Goal: Information Seeking & Learning: Learn about a topic

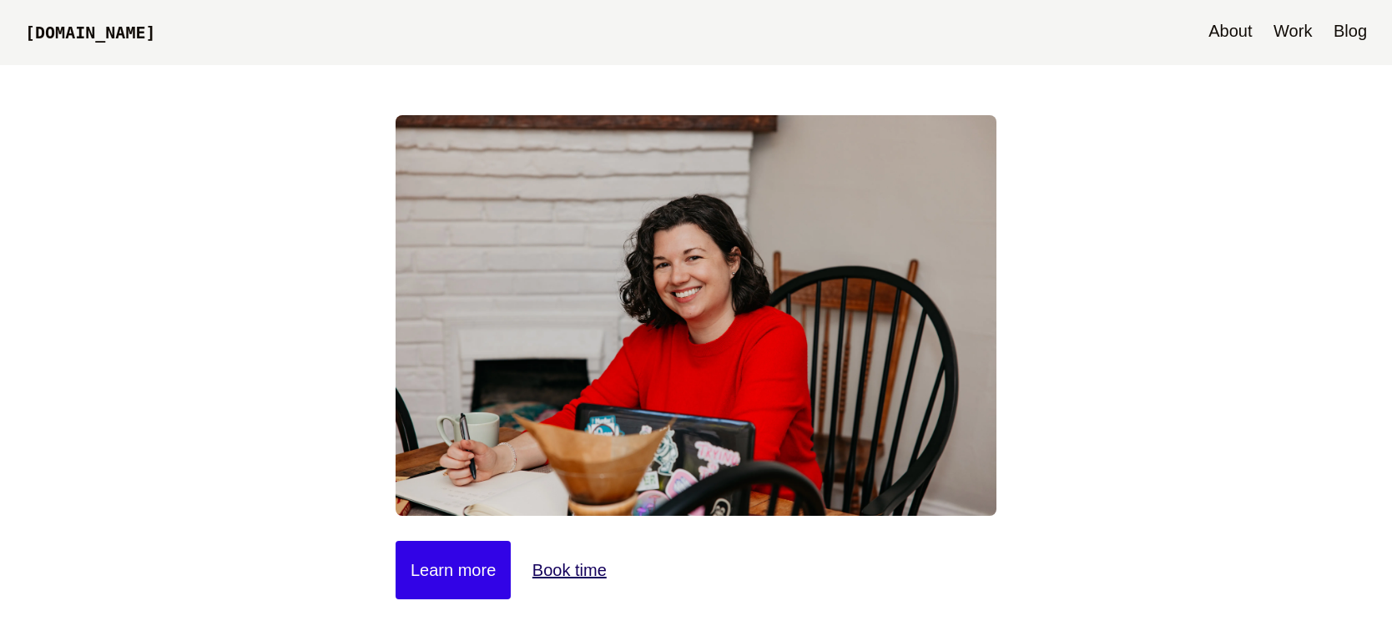
click at [1339, 19] on link "Blog" at bounding box center [1350, 32] width 50 height 65
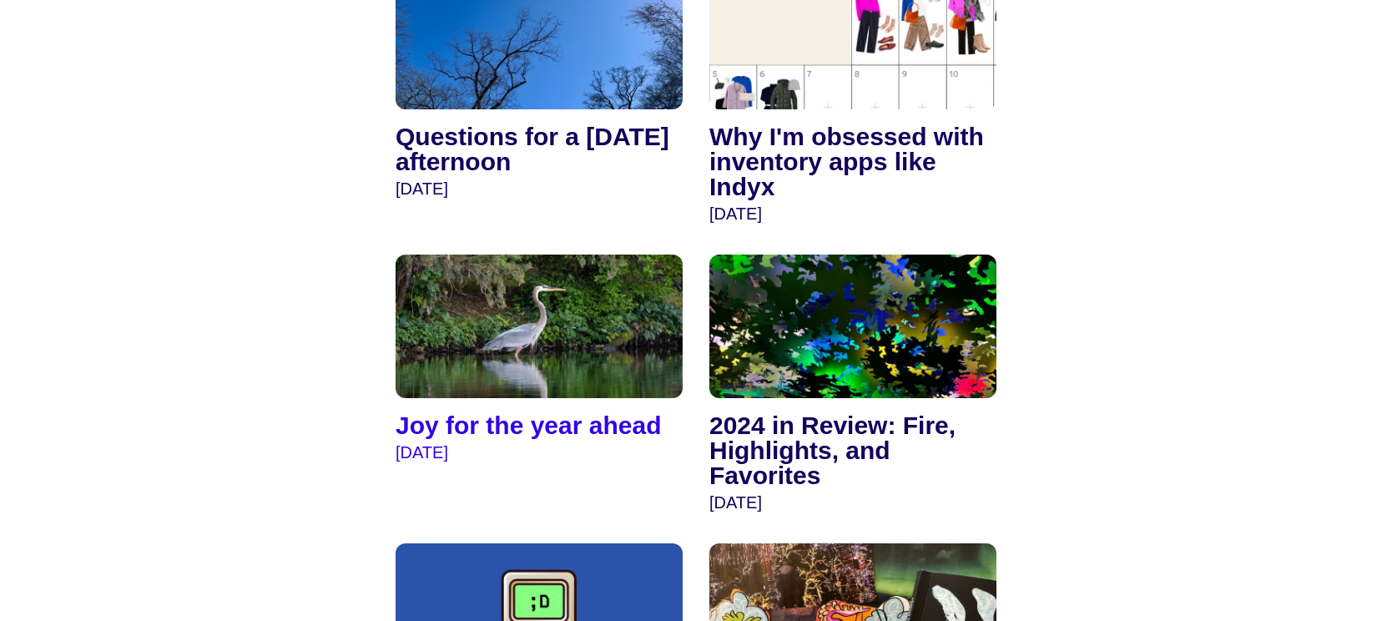
scroll to position [2101, 0]
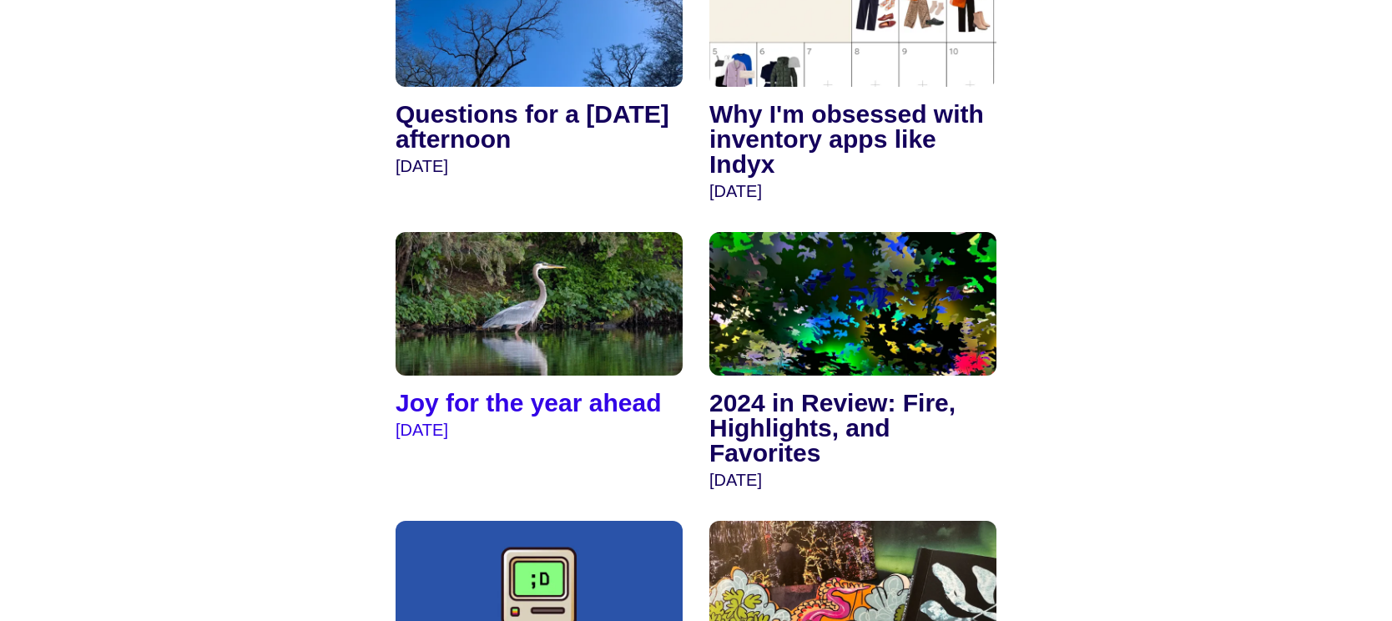
click at [539, 320] on img at bounding box center [539, 304] width 287 height 144
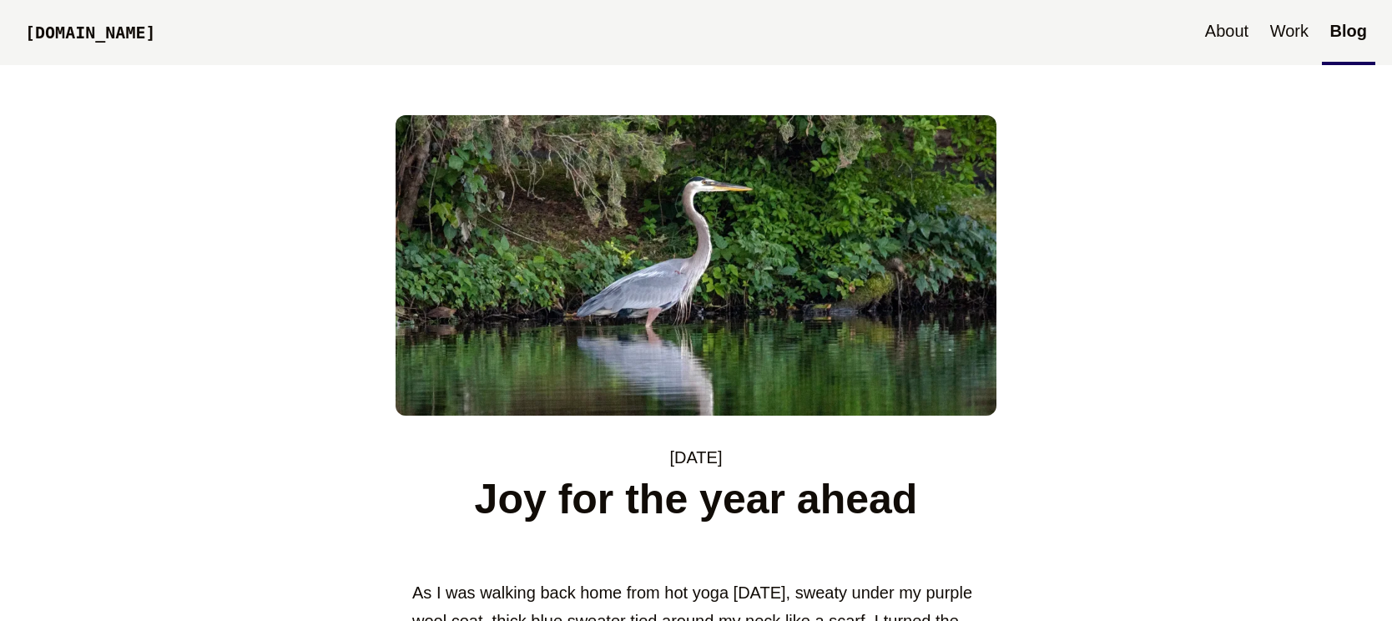
click at [1362, 33] on link "Blog" at bounding box center [1348, 32] width 53 height 65
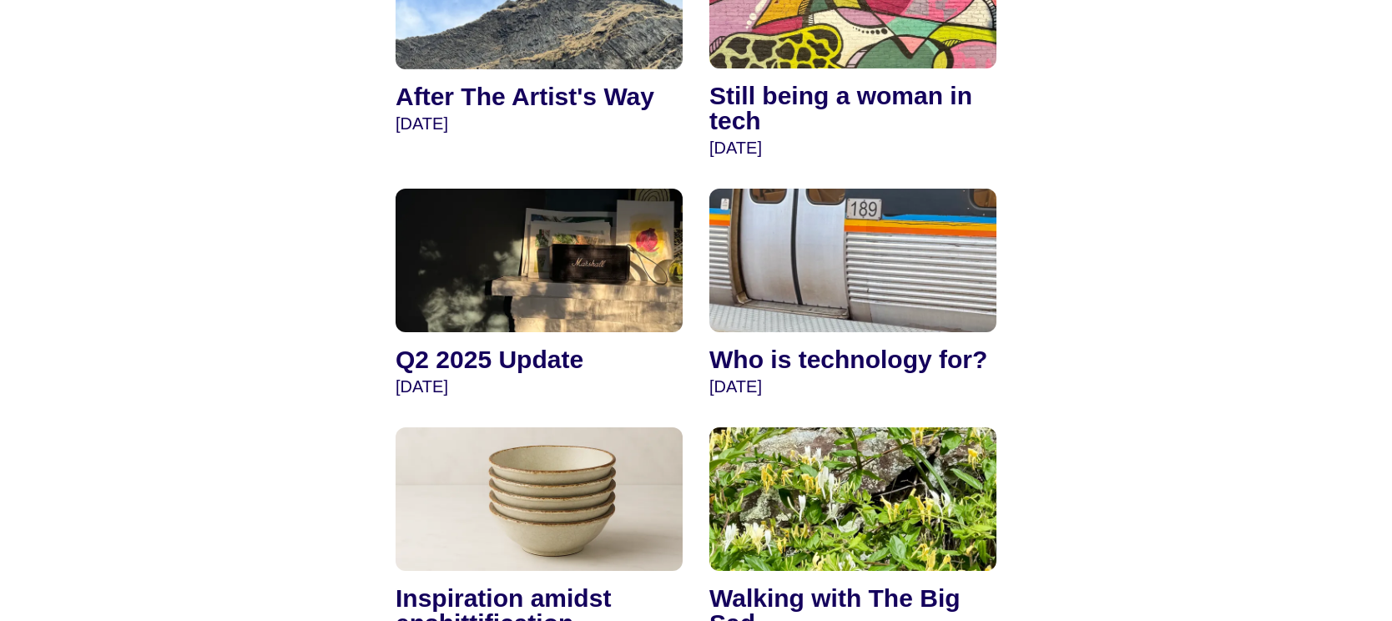
scroll to position [789, 0]
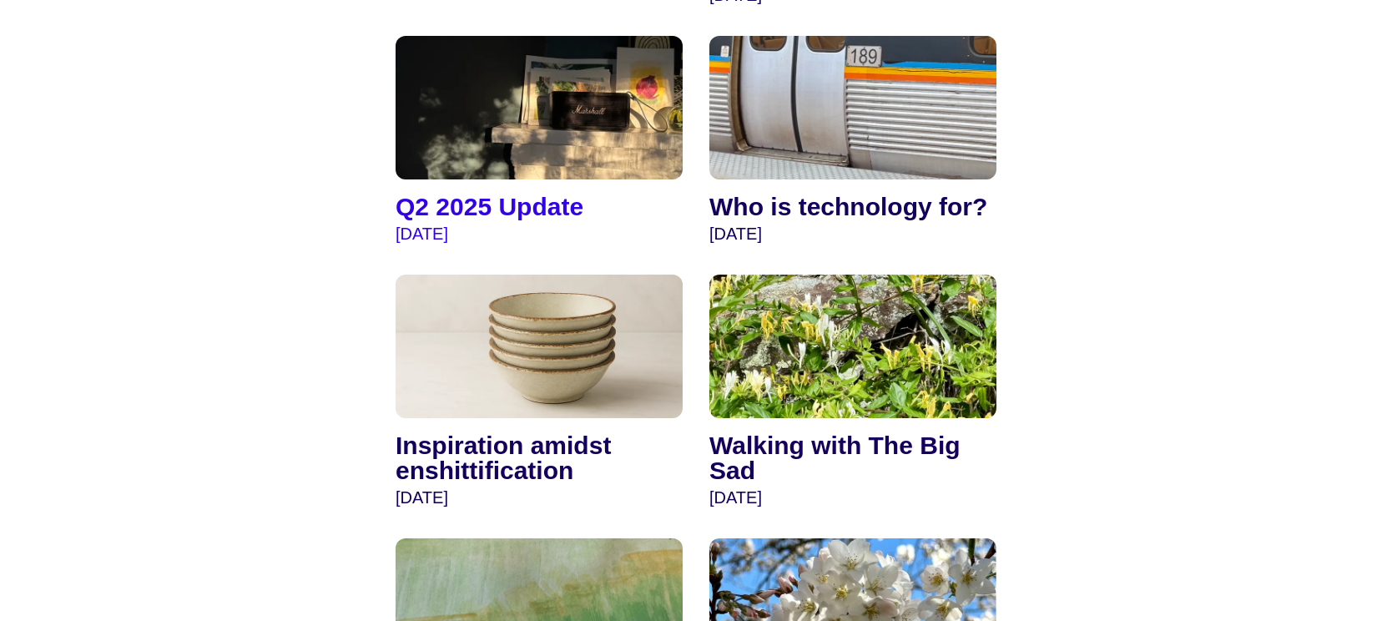
click at [563, 157] on img at bounding box center [539, 108] width 287 height 144
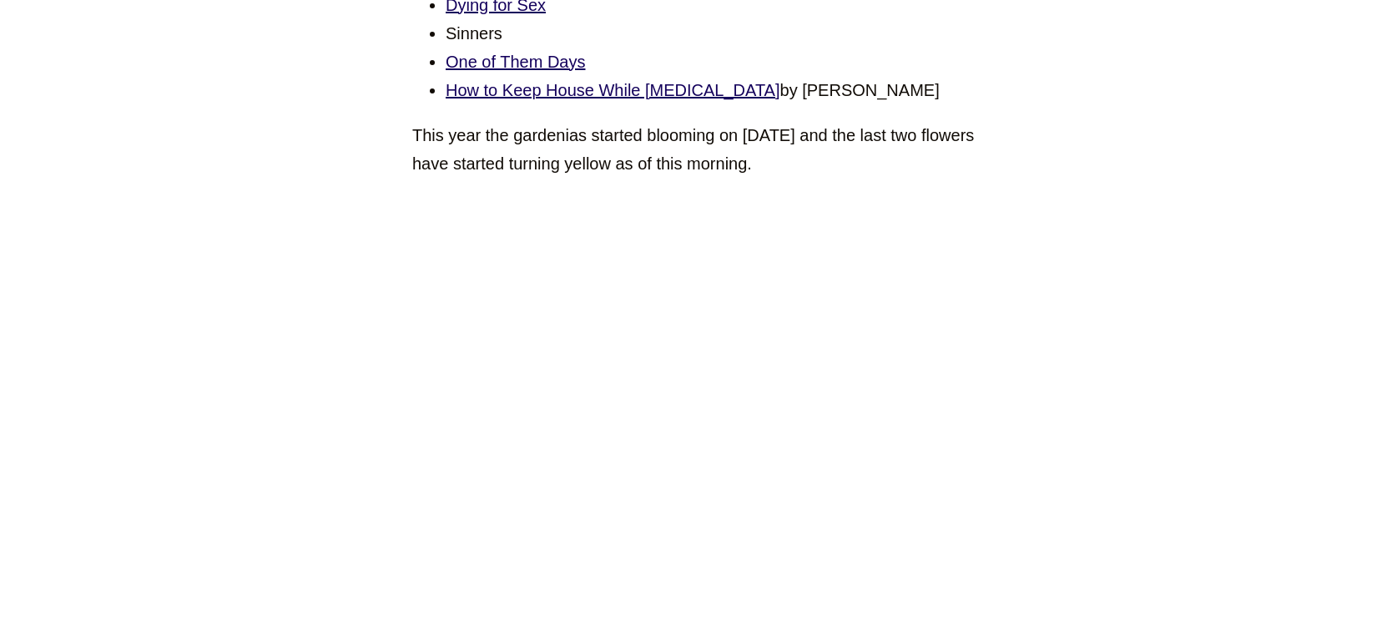
scroll to position [7588, 0]
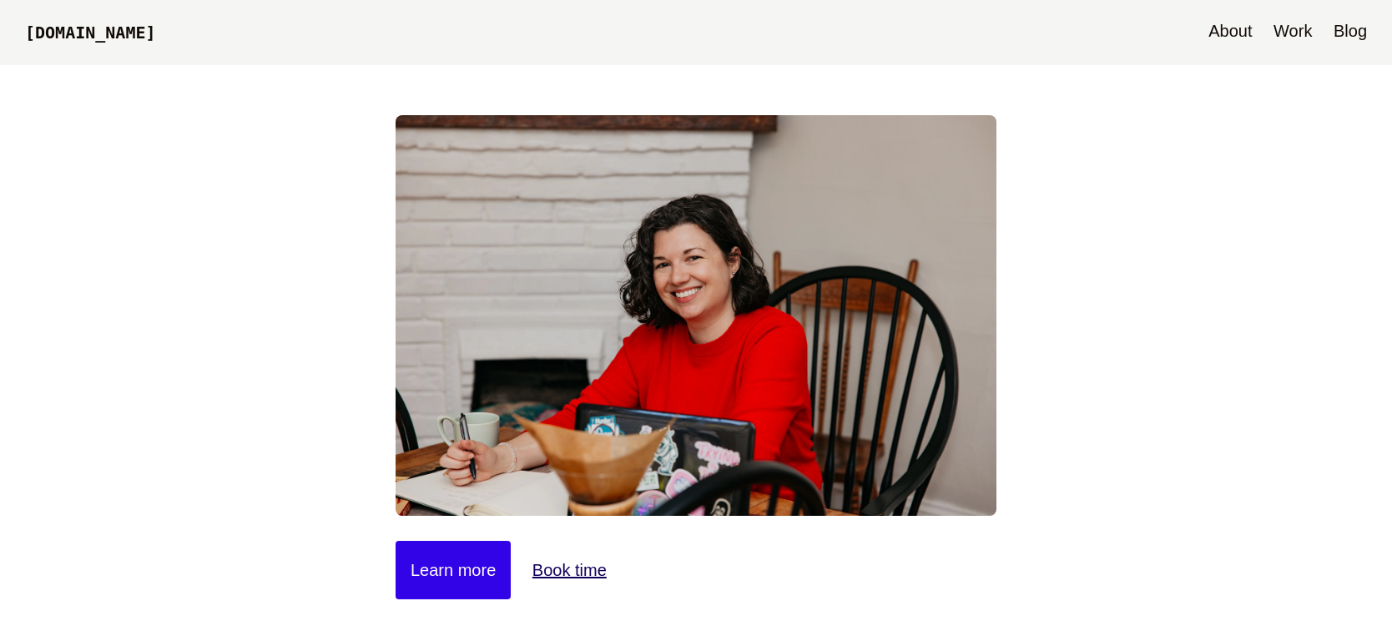
click at [1376, 41] on header "[DOMAIN_NAME] About Work Blog" at bounding box center [696, 32] width 1392 height 65
click at [1361, 35] on link "Blog" at bounding box center [1350, 32] width 50 height 65
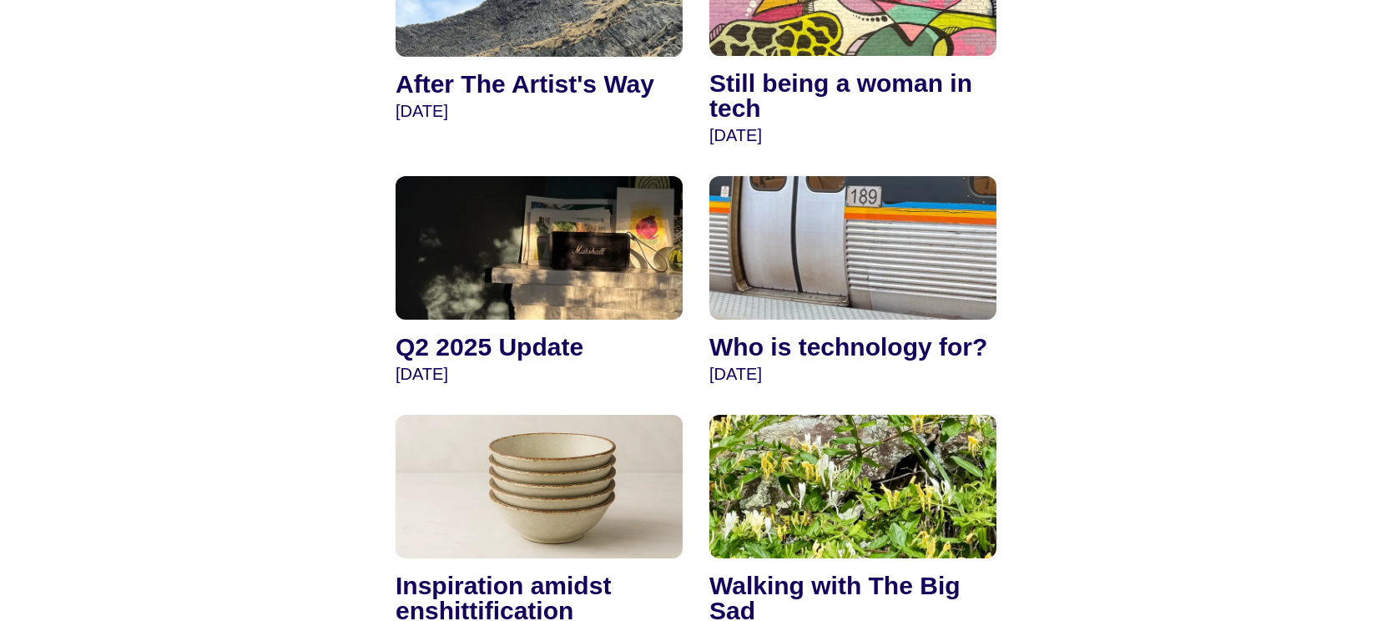
scroll to position [658, 0]
